Goal: Task Accomplishment & Management: Manage account settings

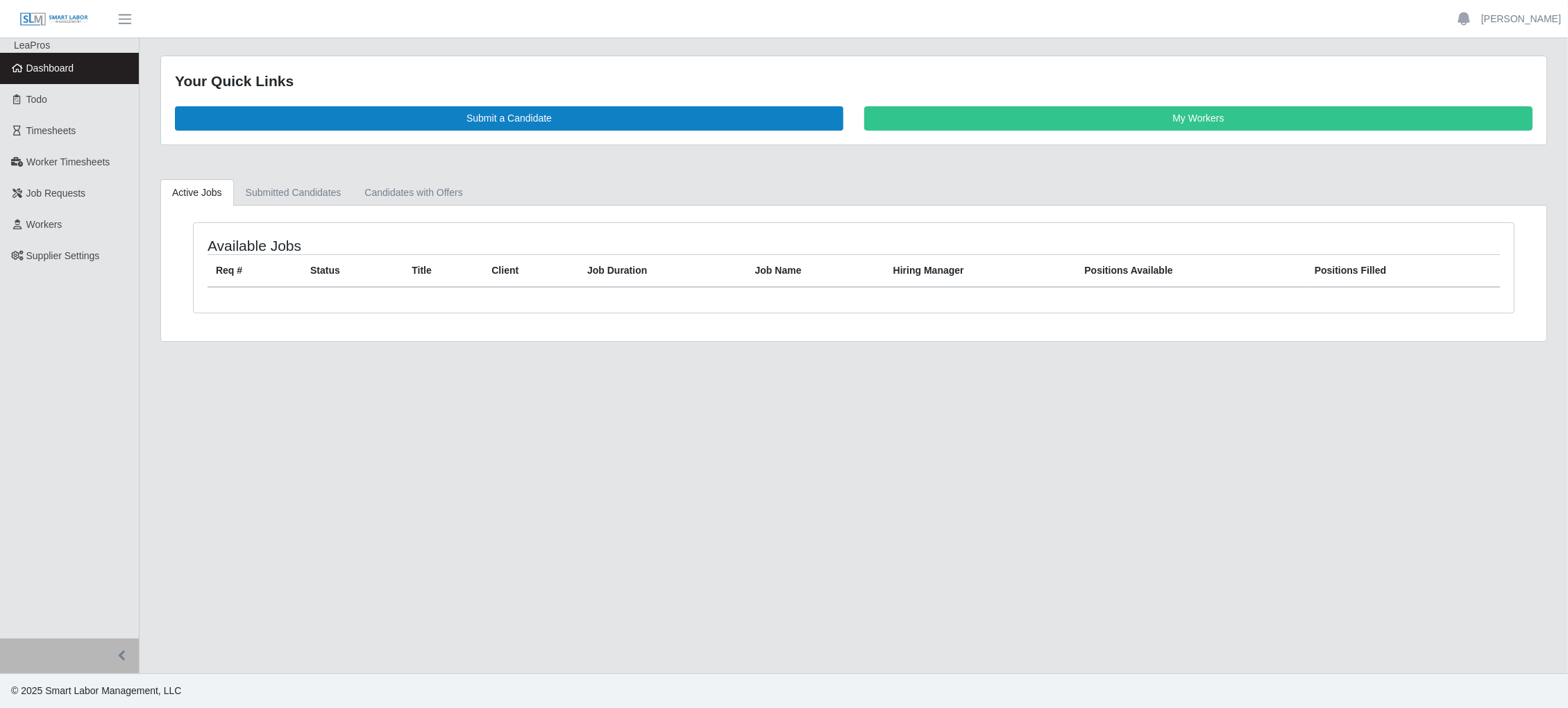
click at [1534, 27] on ul "Tyler Marklein Account Settings Logout" at bounding box center [1507, 19] width 122 height 24
click at [1531, 17] on link "[PERSON_NAME]" at bounding box center [1521, 19] width 80 height 15
click at [1514, 68] on link "Settings" at bounding box center [1505, 67] width 125 height 29
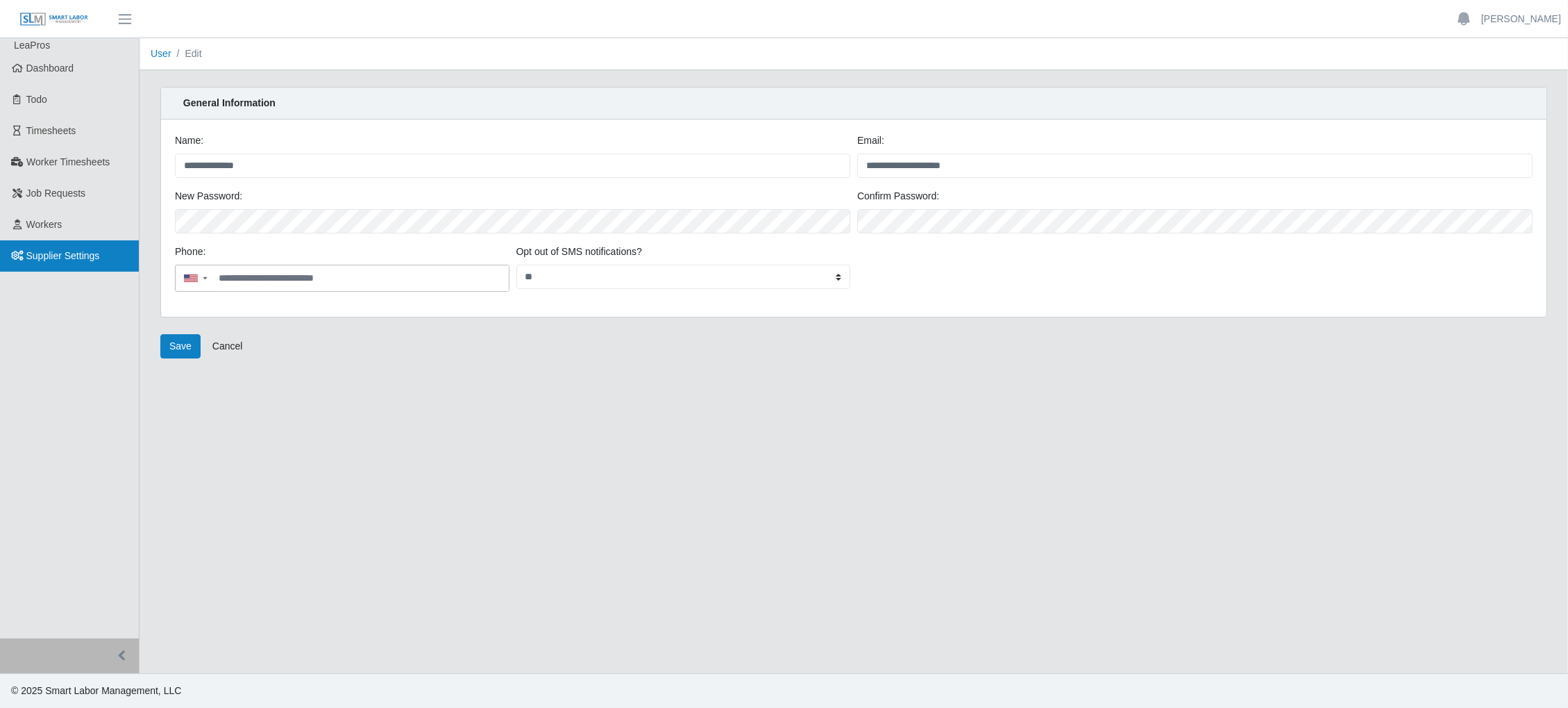
click at [81, 261] on span "Supplier Settings" at bounding box center [63, 255] width 74 height 11
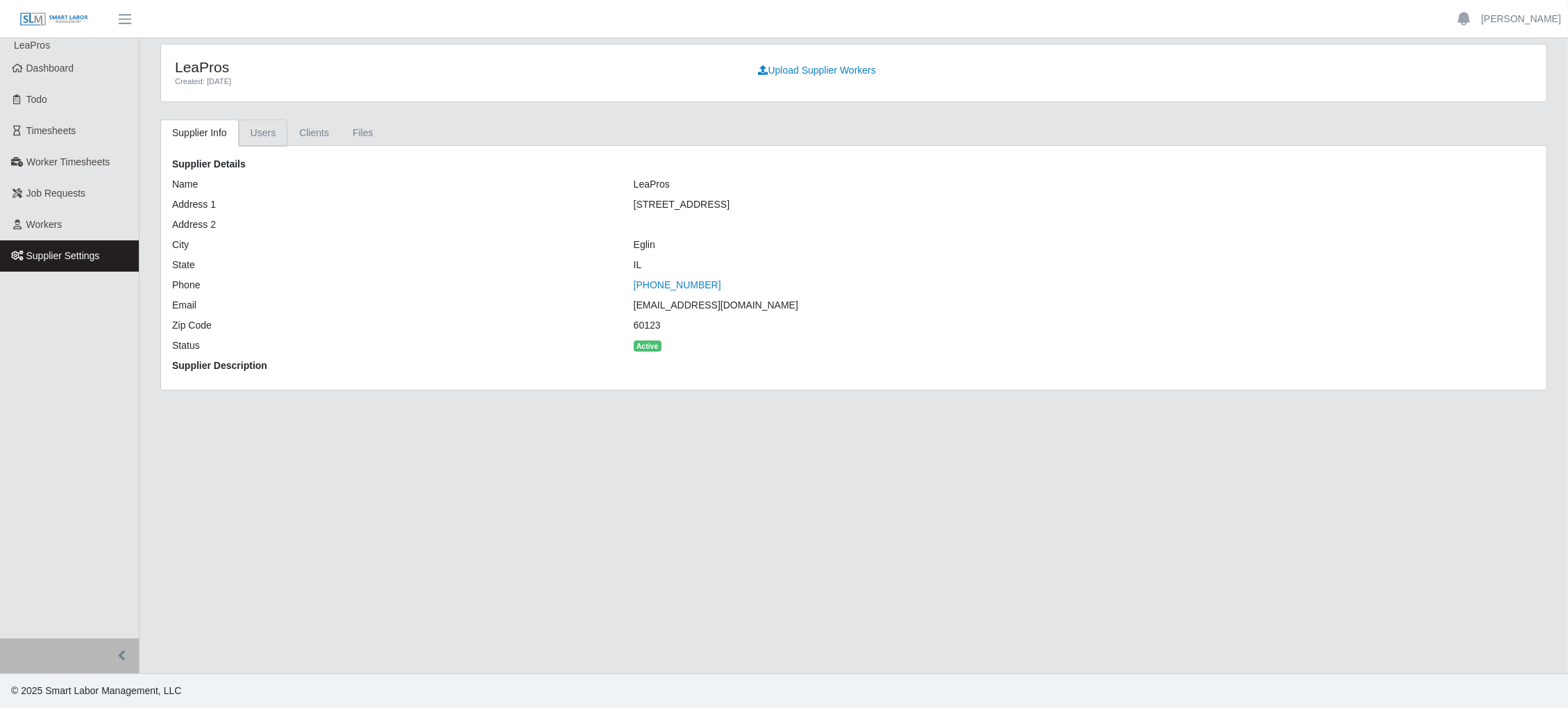
click at [250, 131] on link "Users" at bounding box center [263, 133] width 49 height 27
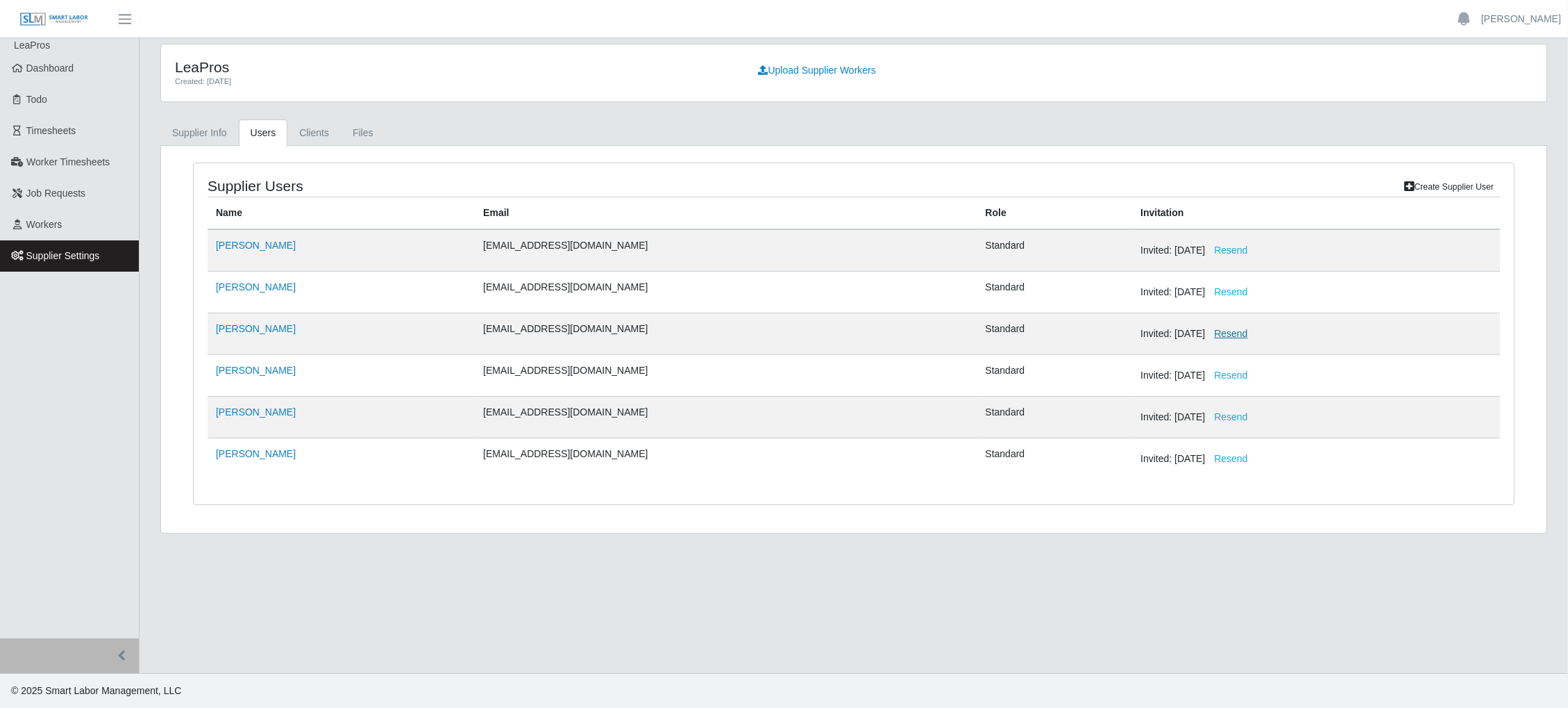
click at [1205, 331] on button "Resend" at bounding box center [1231, 334] width 51 height 25
click at [933, 601] on main "LeaPros Created: 04/08/2024 Upload Supplier Workers Supplier Info Users Clients…" at bounding box center [854, 355] width 1428 height 635
click at [1541, 22] on link "[PERSON_NAME]" at bounding box center [1521, 19] width 80 height 15
click at [1519, 69] on link "Settings" at bounding box center [1505, 67] width 125 height 29
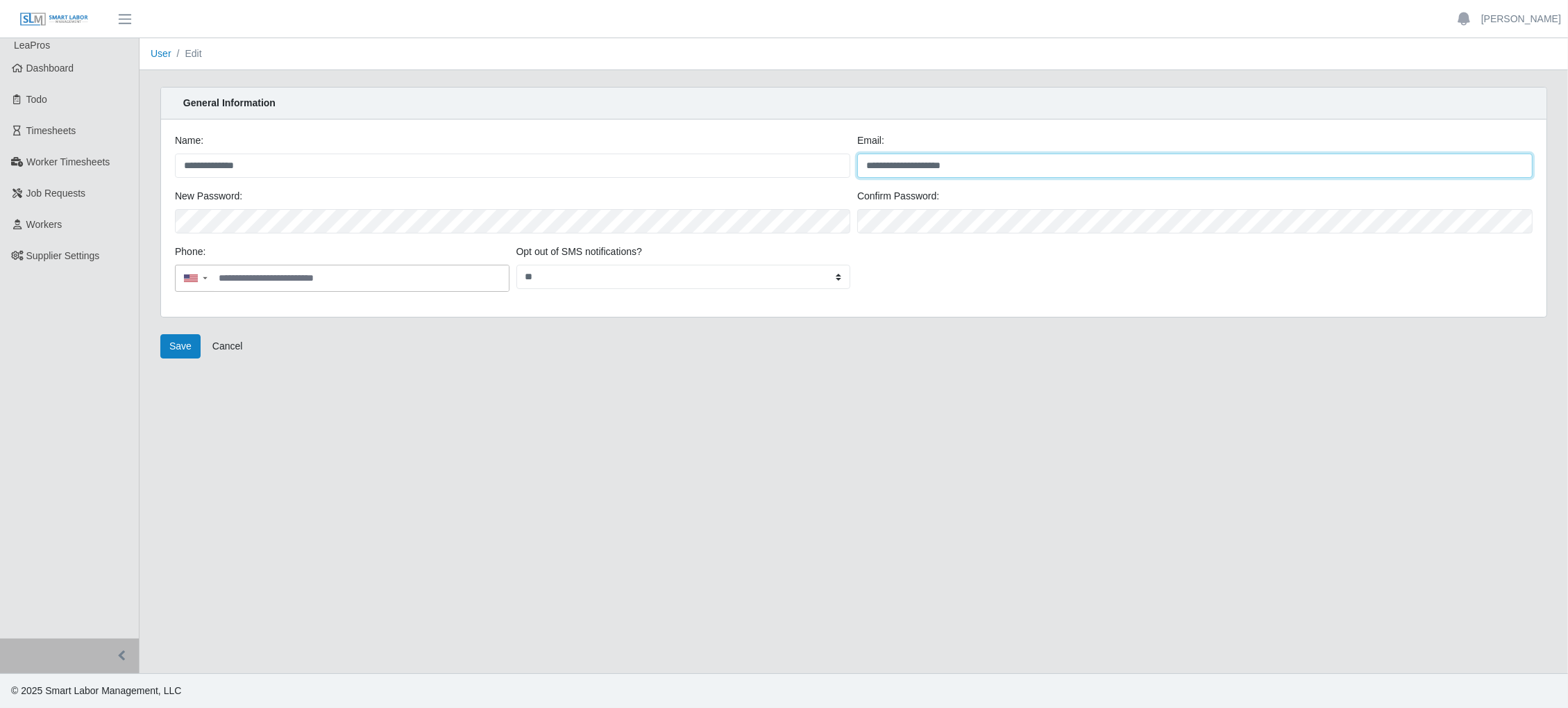
drag, startPoint x: 983, startPoint y: 169, endPoint x: 837, endPoint y: 154, distance: 146.8
click at [839, 157] on div "**********" at bounding box center [854, 161] width 1365 height 55
type input "**********"
click at [164, 347] on button "Save" at bounding box center [181, 346] width 40 height 25
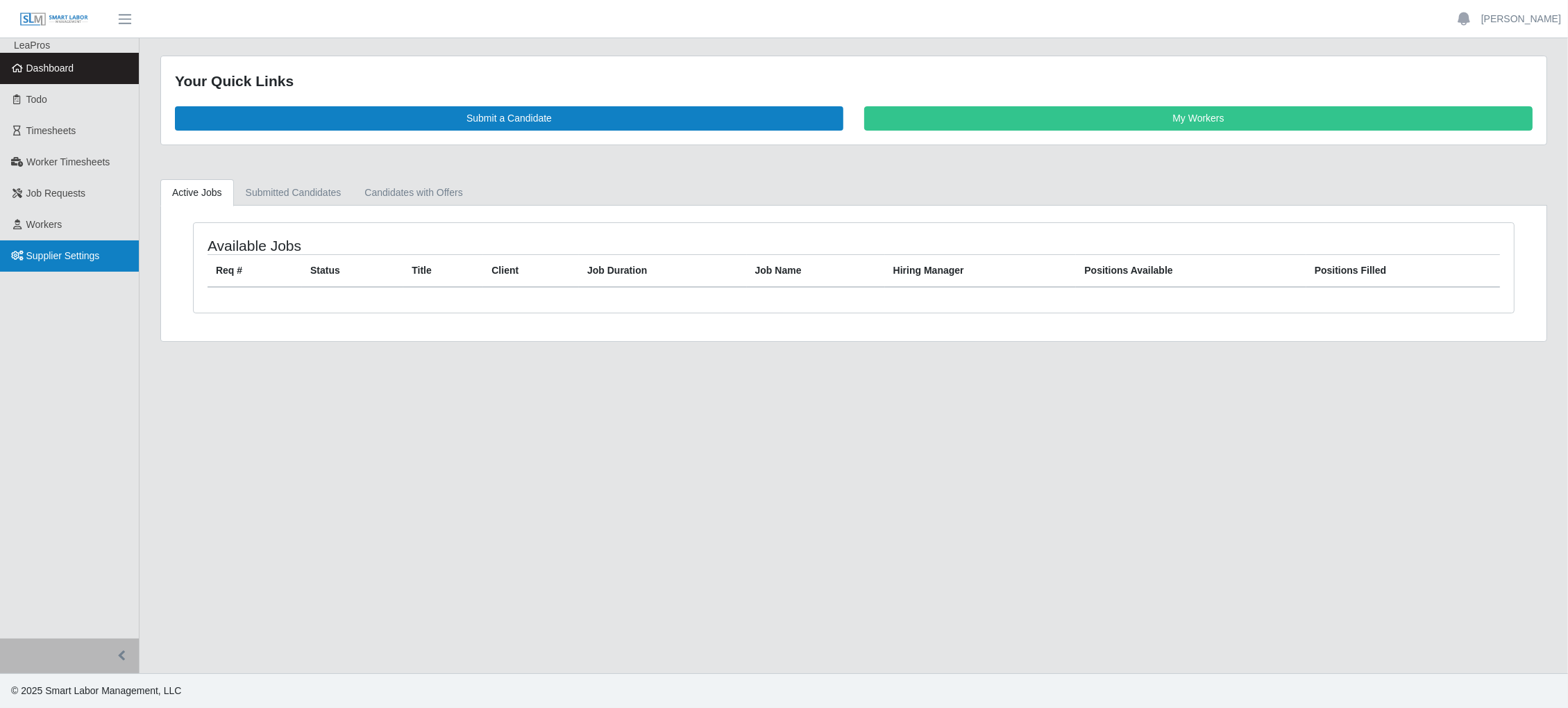
click at [87, 261] on span "Supplier Settings" at bounding box center [63, 255] width 74 height 11
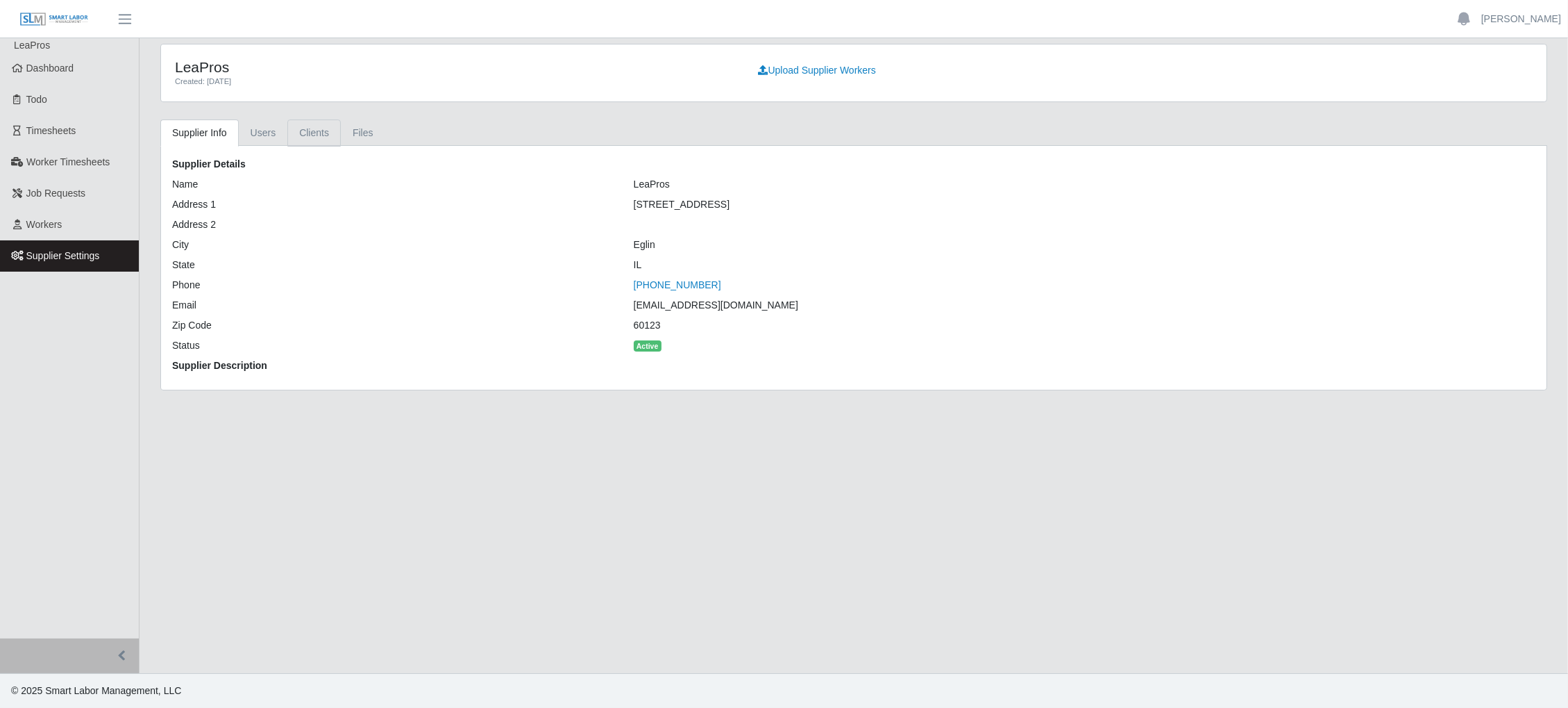
click at [302, 134] on link "Clients" at bounding box center [314, 133] width 54 height 27
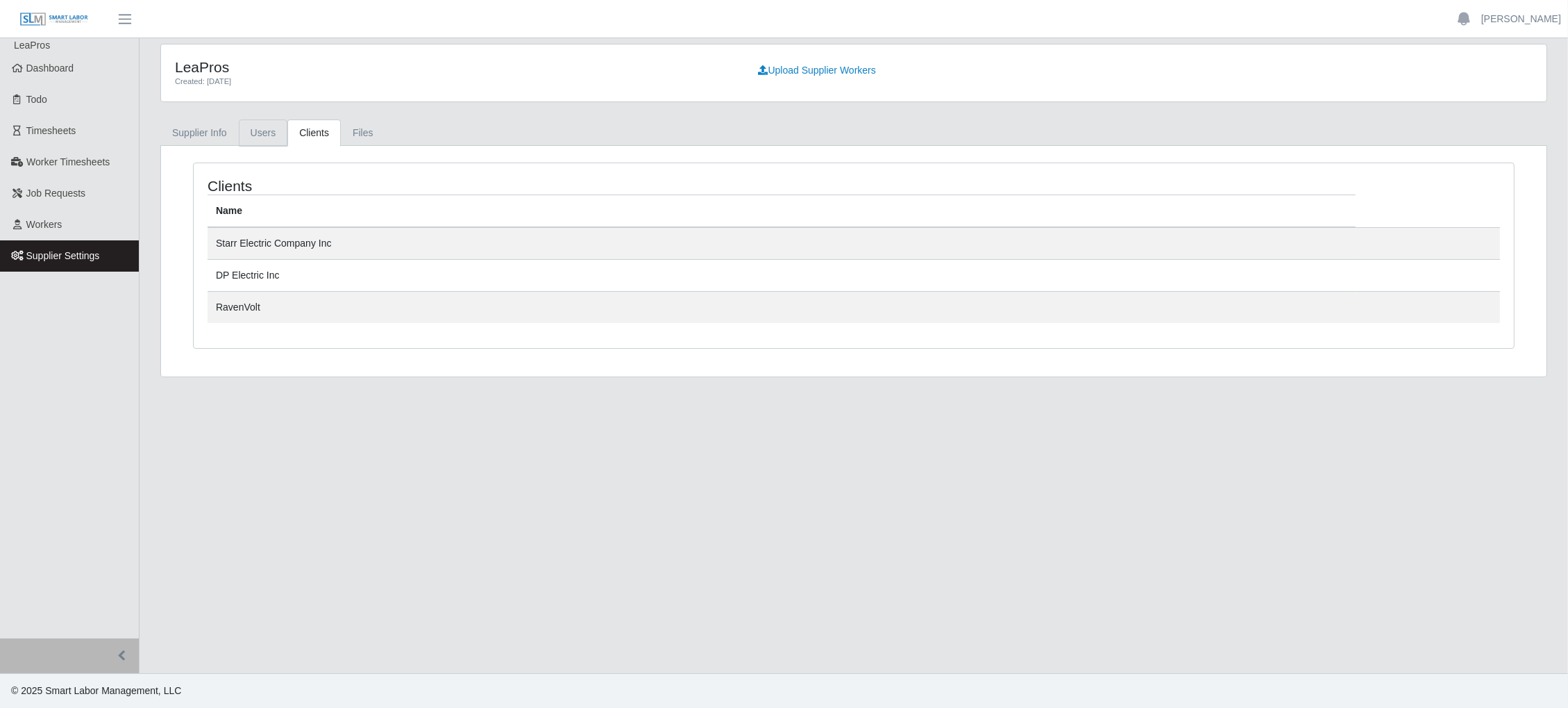
click at [253, 130] on link "Users" at bounding box center [263, 133] width 49 height 27
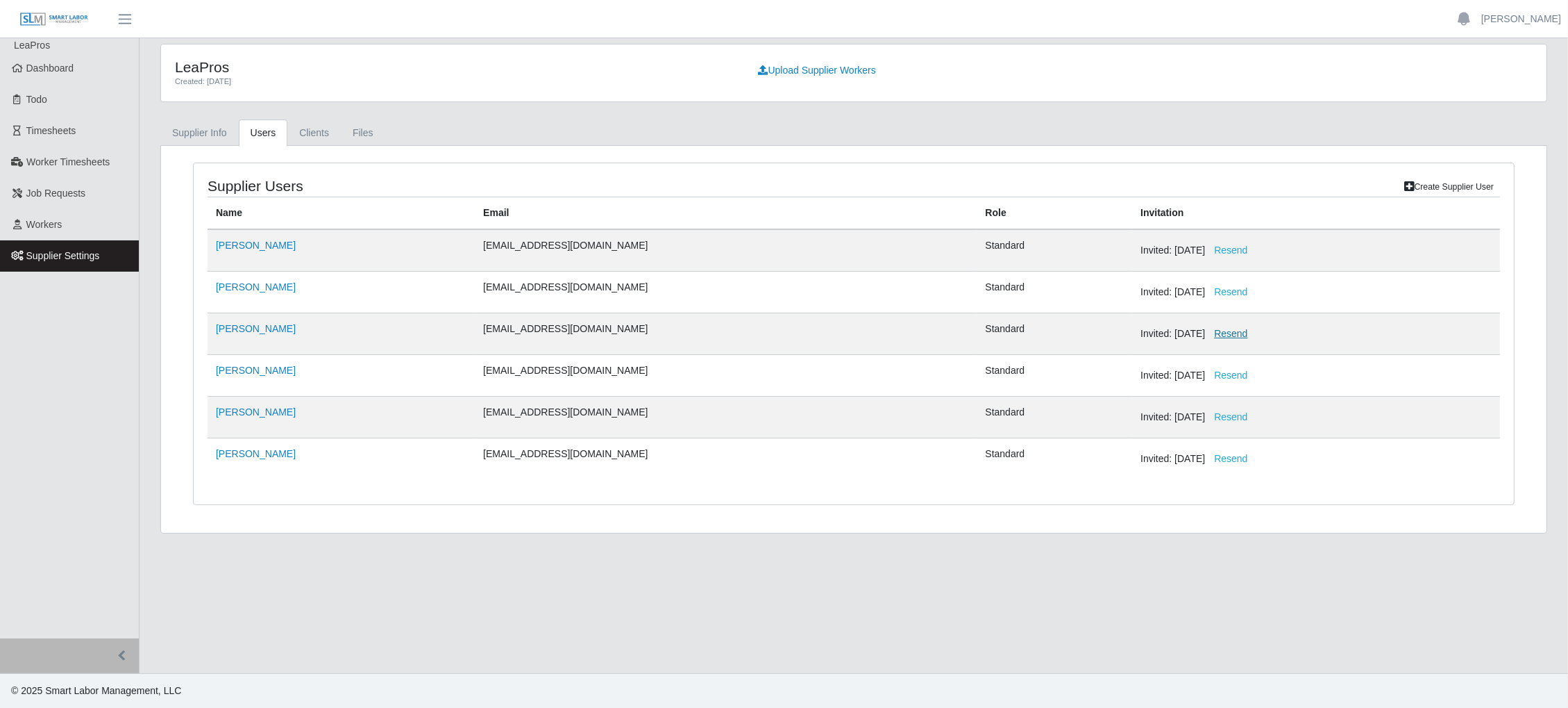
click at [1205, 323] on button "Resend" at bounding box center [1231, 334] width 51 height 25
